Goal: Task Accomplishment & Management: Use online tool/utility

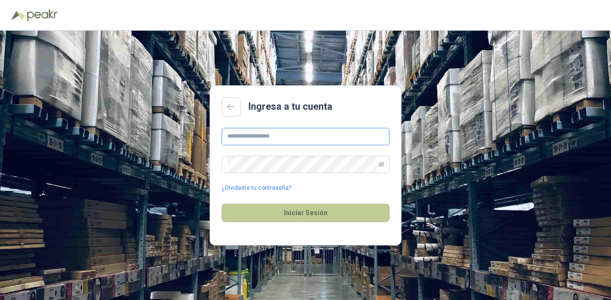
type input "**********"
click at [308, 218] on button "Iniciar Sesión" at bounding box center [306, 213] width 168 height 18
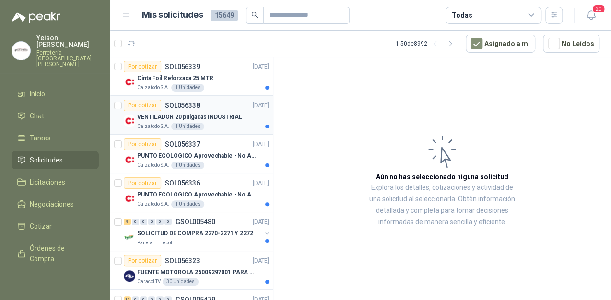
click at [201, 120] on p "VENTILADOR 20 pulgadas INDUSTRIAL" at bounding box center [189, 117] width 105 height 9
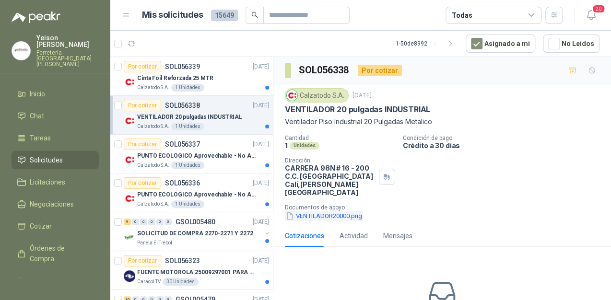
click at [329, 211] on button "VENTILADOR20000.png" at bounding box center [324, 216] width 78 height 10
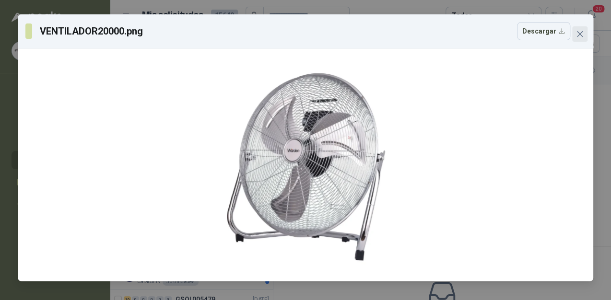
click at [578, 31] on icon "close" at bounding box center [580, 34] width 8 height 8
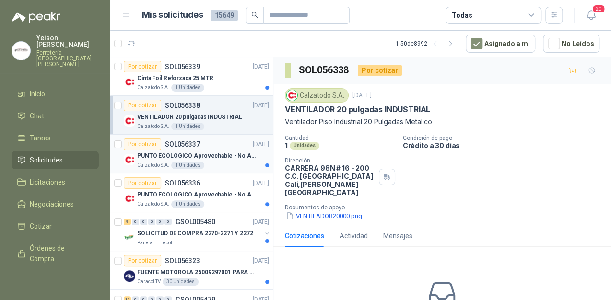
click at [208, 156] on p "PUNTO ECOLOGICO Aprovechable - No Aprovechable 20Litros Blanco - Negro" at bounding box center [196, 156] width 119 height 9
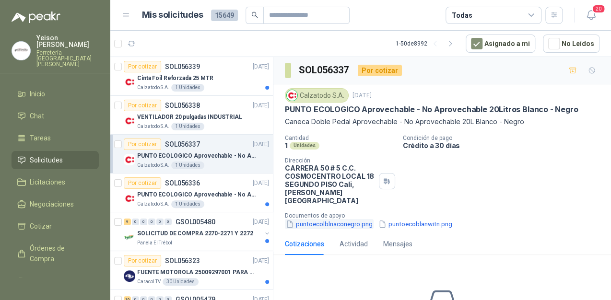
click at [323, 219] on button "puntoecolblnaconegro.png" at bounding box center [329, 224] width 89 height 10
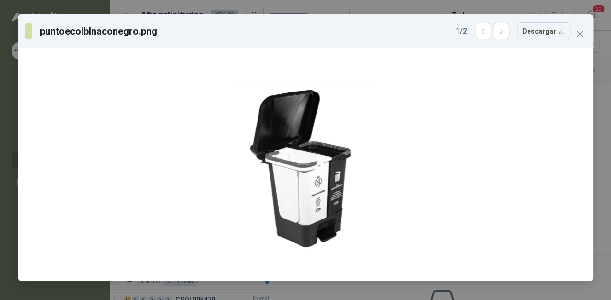
click at [583, 33] on icon "close" at bounding box center [580, 34] width 8 height 8
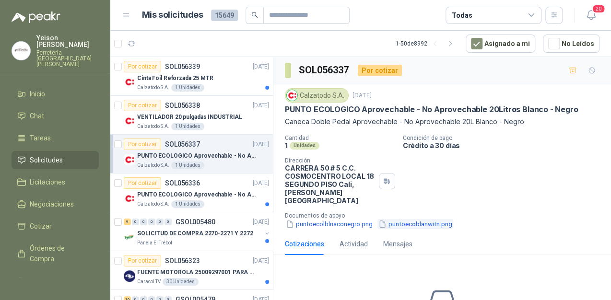
click at [397, 219] on button "puntoecoblanwitn.png" at bounding box center [416, 224] width 76 height 10
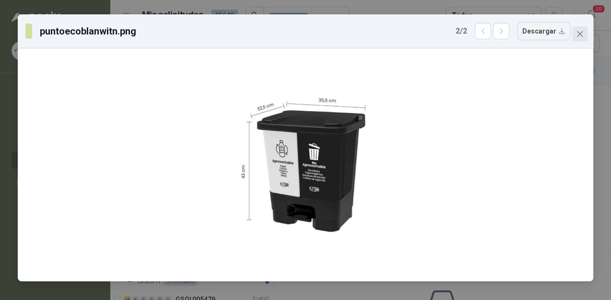
click at [581, 31] on icon "close" at bounding box center [580, 34] width 8 height 8
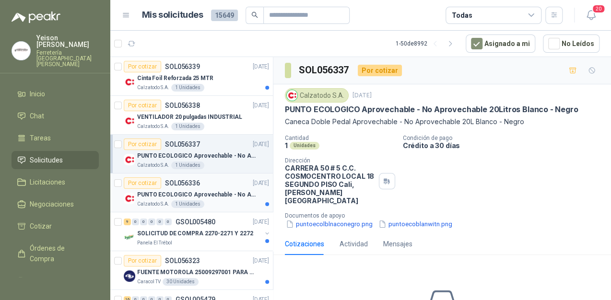
click at [184, 193] on p "PUNTO ECOLOGICO Aprovechable - No Aprovechable 20Litros Blanco - Negro" at bounding box center [196, 195] width 119 height 9
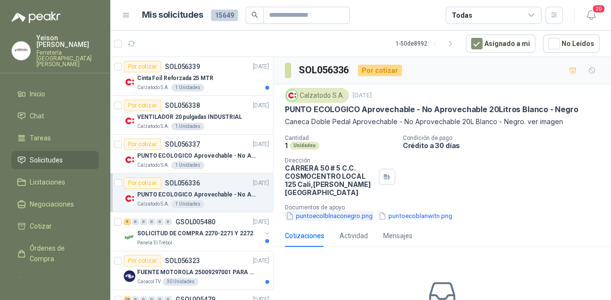
click at [330, 211] on button "puntoecolblnaconegro.png" at bounding box center [329, 216] width 89 height 10
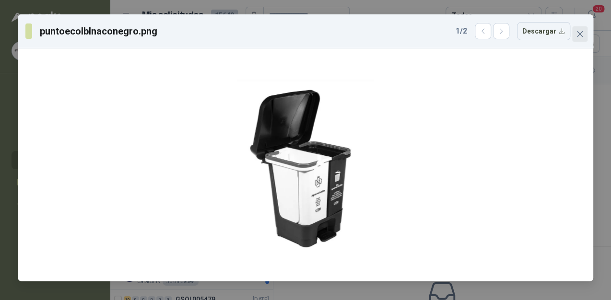
click at [585, 35] on span "Close" at bounding box center [580, 34] width 15 height 8
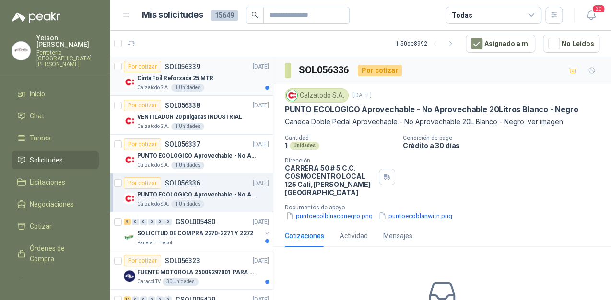
click at [223, 85] on div "Calzatodo S.A. 1 Unidades" at bounding box center [203, 88] width 132 height 8
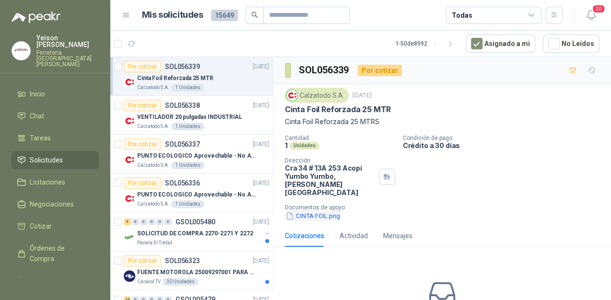
click at [328, 211] on button "CINTA FOIL.png" at bounding box center [313, 216] width 56 height 10
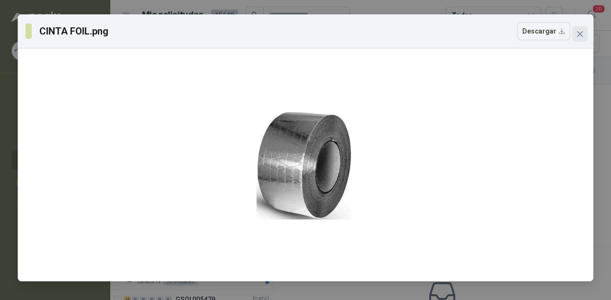
click at [581, 36] on icon "close" at bounding box center [580, 34] width 8 height 8
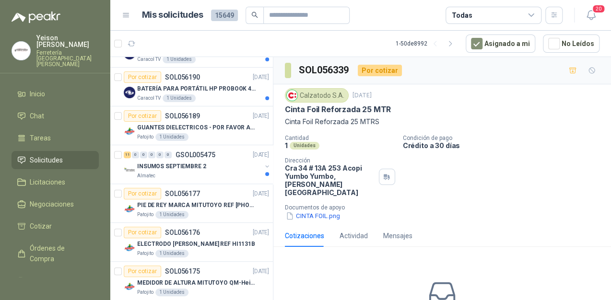
scroll to position [422, 0]
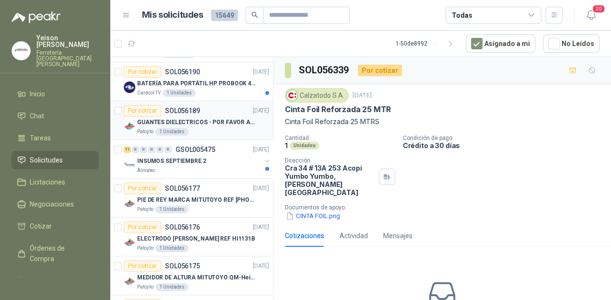
click at [190, 118] on p "GUANTES DIELECTRICOS - POR FAVOR ADJUNTAR SU FICHA TECNICA" at bounding box center [196, 122] width 119 height 9
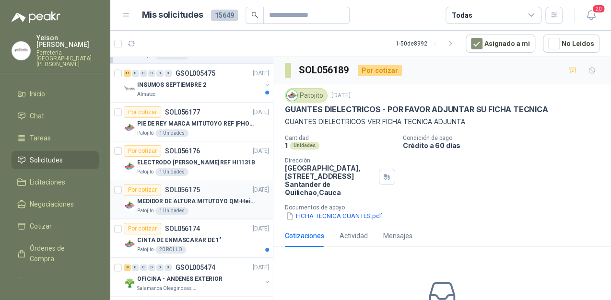
scroll to position [499, 0]
click at [201, 237] on p "CINTA DE ENMASCARAR DE 1"" at bounding box center [179, 240] width 84 height 9
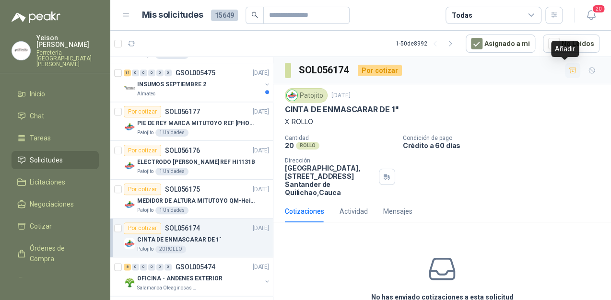
click at [570, 72] on button "button" at bounding box center [572, 70] width 15 height 15
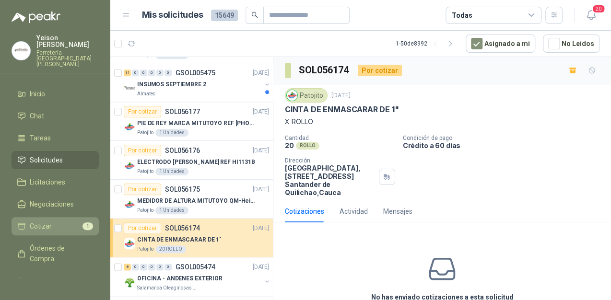
click at [75, 217] on link "Cotizar 1" at bounding box center [55, 226] width 87 height 18
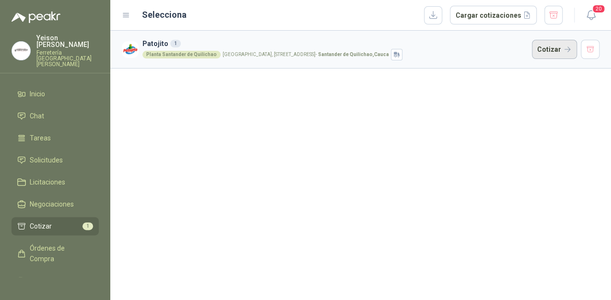
click at [562, 48] on button "Cotizar" at bounding box center [554, 49] width 45 height 19
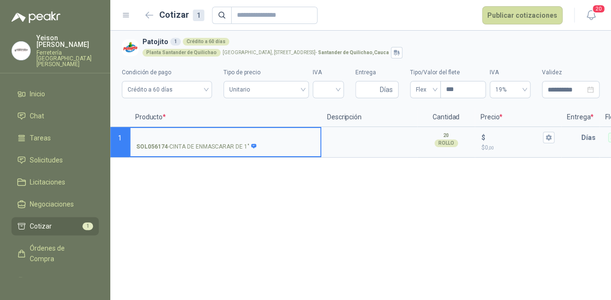
click at [169, 136] on input "SOL056174 - CINTA DE ENMASCARAR DE 1"" at bounding box center [225, 137] width 179 height 7
type input "**********"
click at [579, 138] on input "text" at bounding box center [571, 137] width 19 height 19
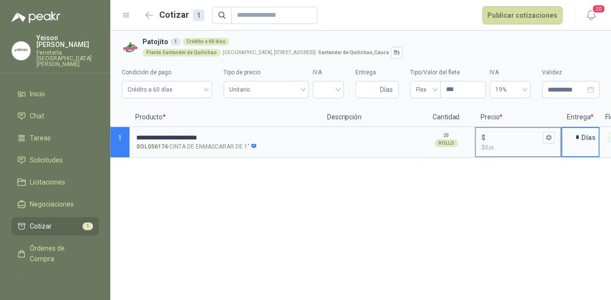
type input "*"
click at [510, 140] on input "$ $ 0 ,00" at bounding box center [515, 137] width 54 height 7
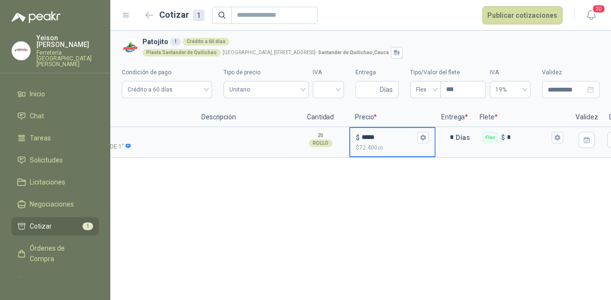
scroll to position [0, 169]
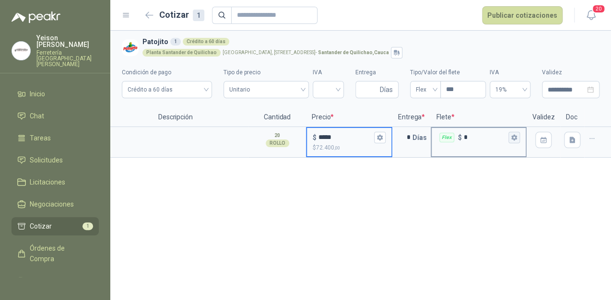
type input "*****"
click at [516, 139] on icon "button" at bounding box center [514, 138] width 5 height 6
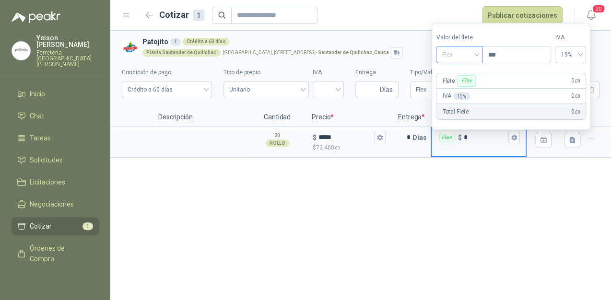
click at [464, 53] on span "Flex" at bounding box center [459, 55] width 35 height 14
click at [460, 86] on div "Incluido" at bounding box center [461, 90] width 34 height 11
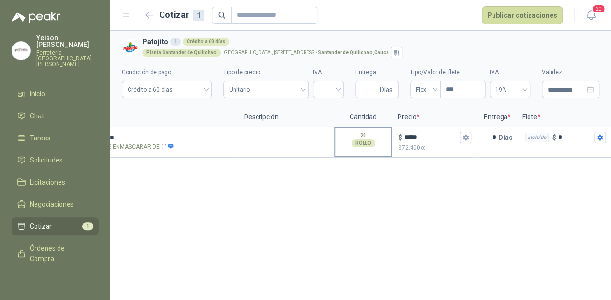
scroll to position [0, 83]
click at [464, 136] on icon "button" at bounding box center [466, 138] width 5 height 6
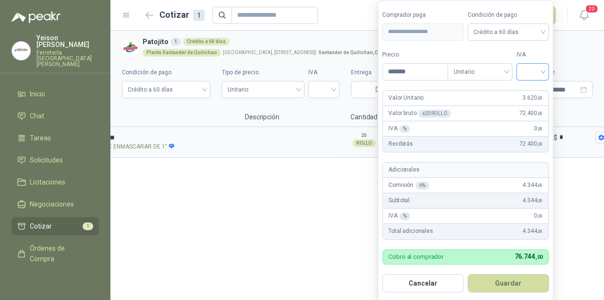
click at [540, 68] on input "search" at bounding box center [532, 71] width 21 height 14
click at [532, 88] on div "19%" at bounding box center [534, 92] width 18 height 11
click at [520, 282] on button "Guardar" at bounding box center [509, 283] width 83 height 18
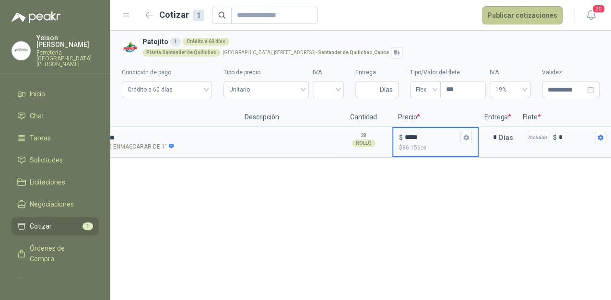
click at [510, 20] on button "Publicar cotizaciones" at bounding box center [522, 15] width 81 height 18
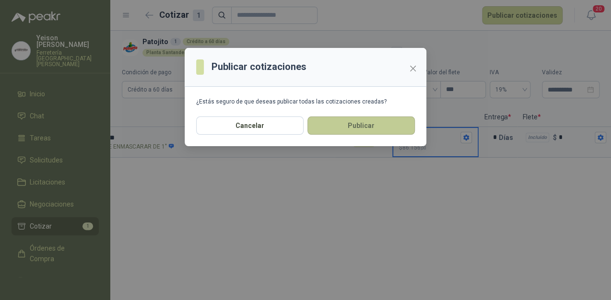
click at [366, 133] on button "Publicar" at bounding box center [361, 126] width 107 height 18
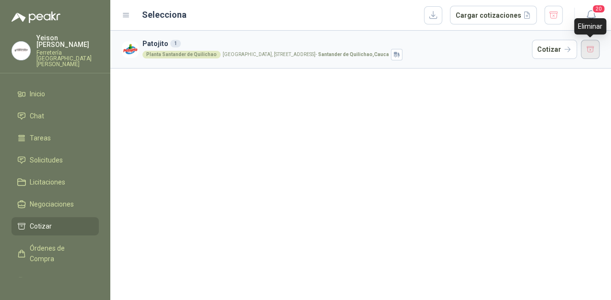
click at [584, 56] on button "button" at bounding box center [590, 49] width 19 height 19
